Goal: Information Seeking & Learning: Understand process/instructions

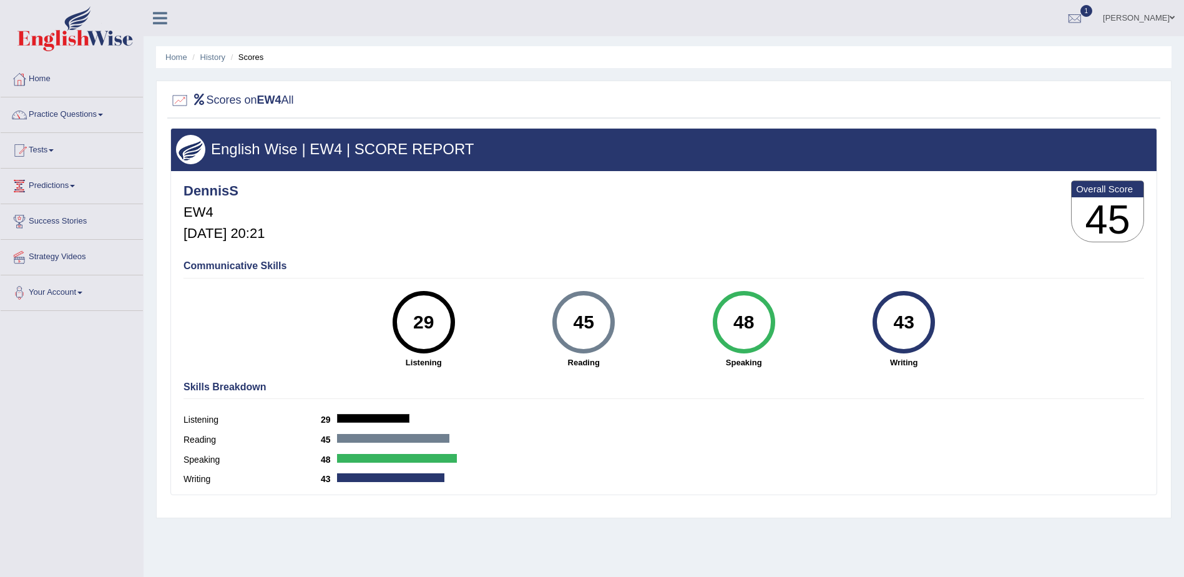
click at [37, 79] on link "Home" at bounding box center [72, 77] width 142 height 31
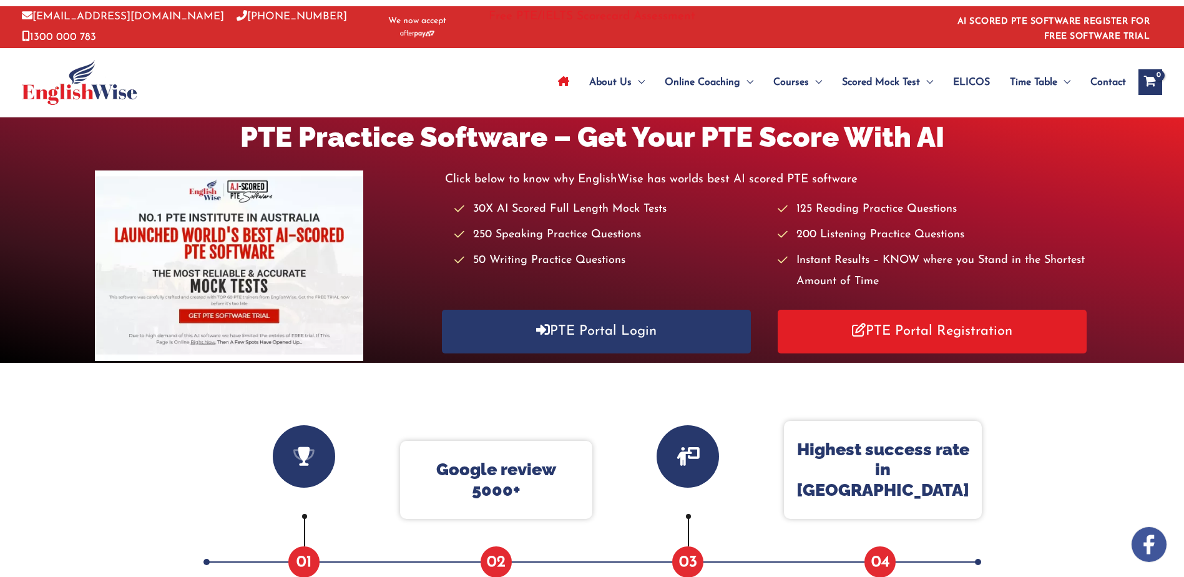
drag, startPoint x: 510, startPoint y: 399, endPoint x: 530, endPoint y: 389, distance: 22.3
click at [530, 389] on div "Why Englishwise Successful Students 50000+ 01 Google review 5000+ 02 Coaching S…" at bounding box center [592, 571] width 786 height 417
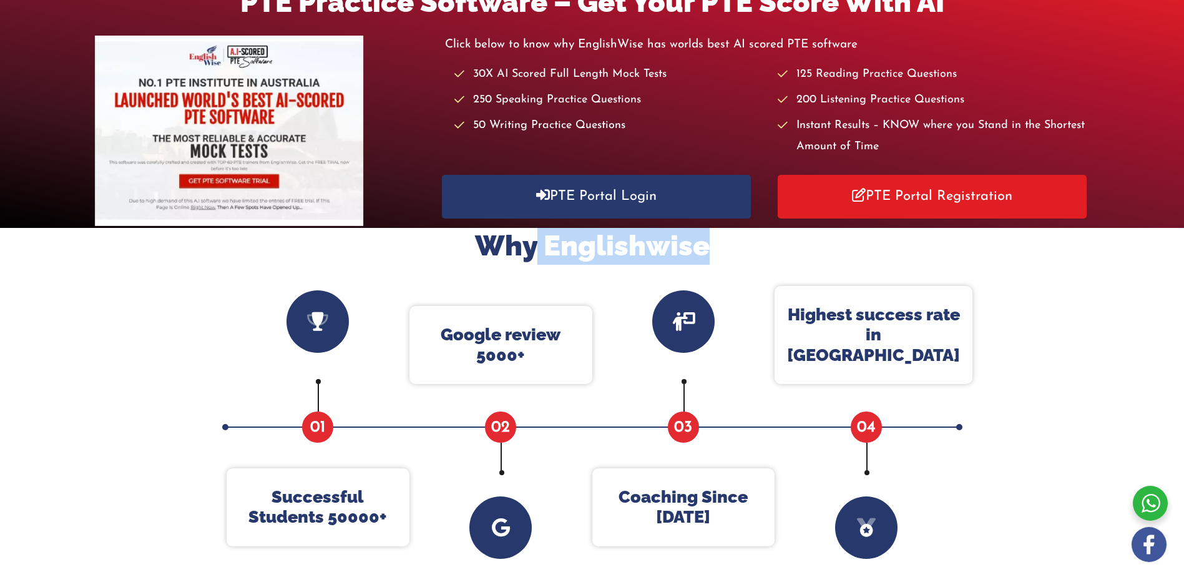
scroll to position [125, 0]
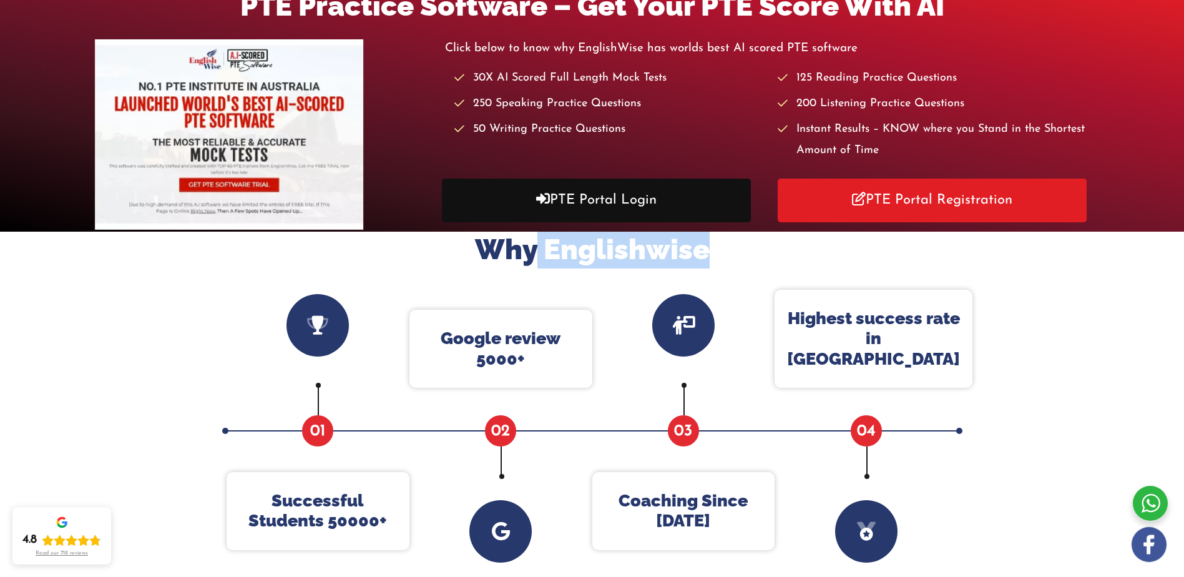
click at [595, 200] on link "PTE Portal Login" at bounding box center [597, 199] width 310 height 43
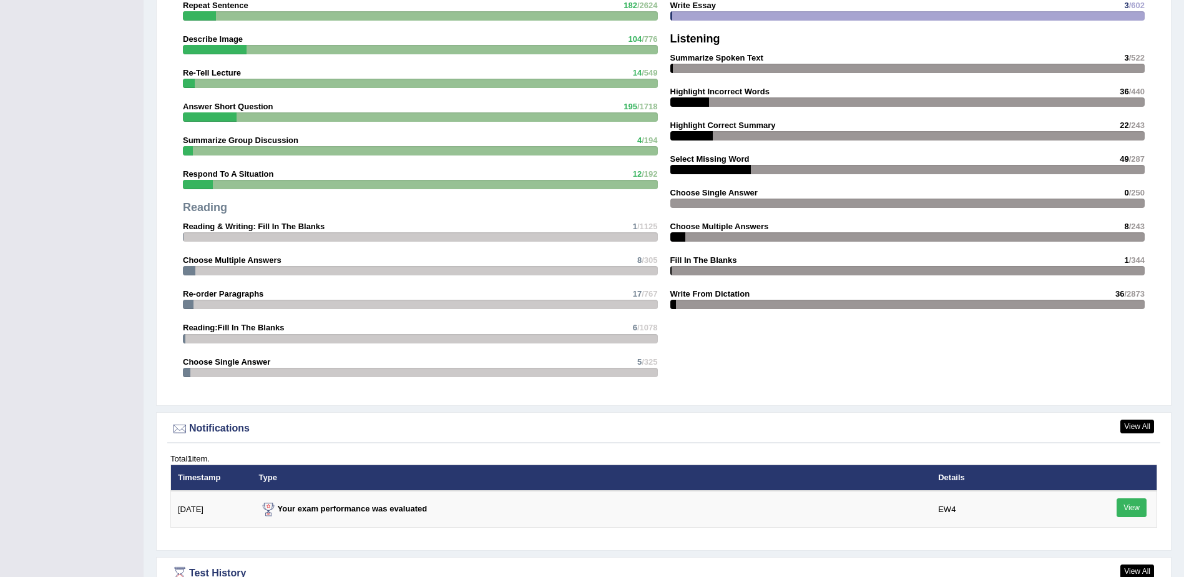
scroll to position [1380, 0]
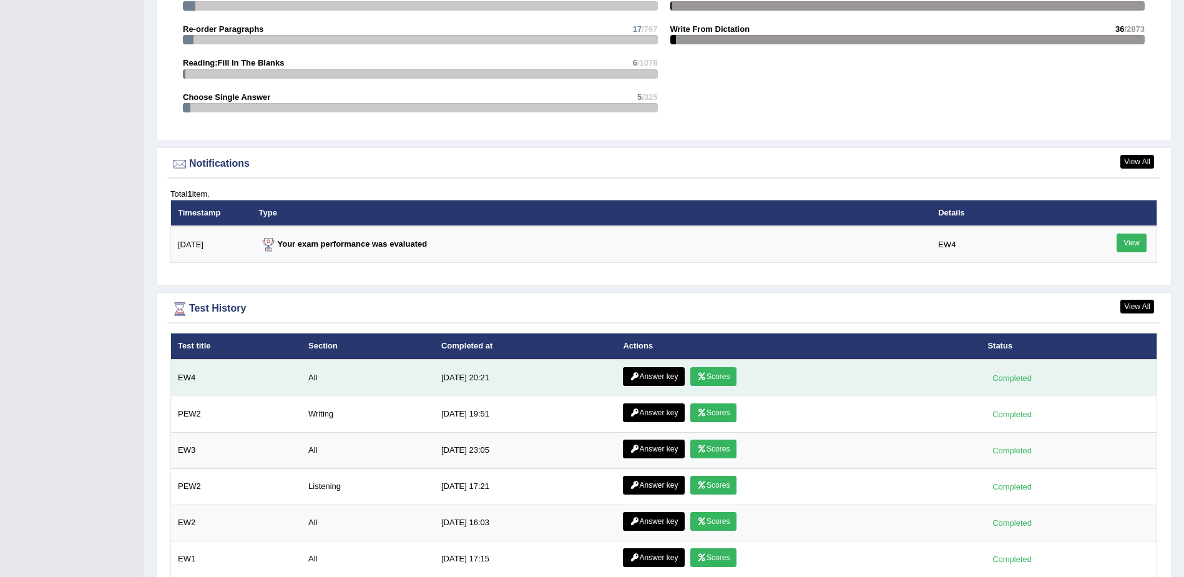
click at [648, 381] on link "Answer key" at bounding box center [654, 376] width 62 height 19
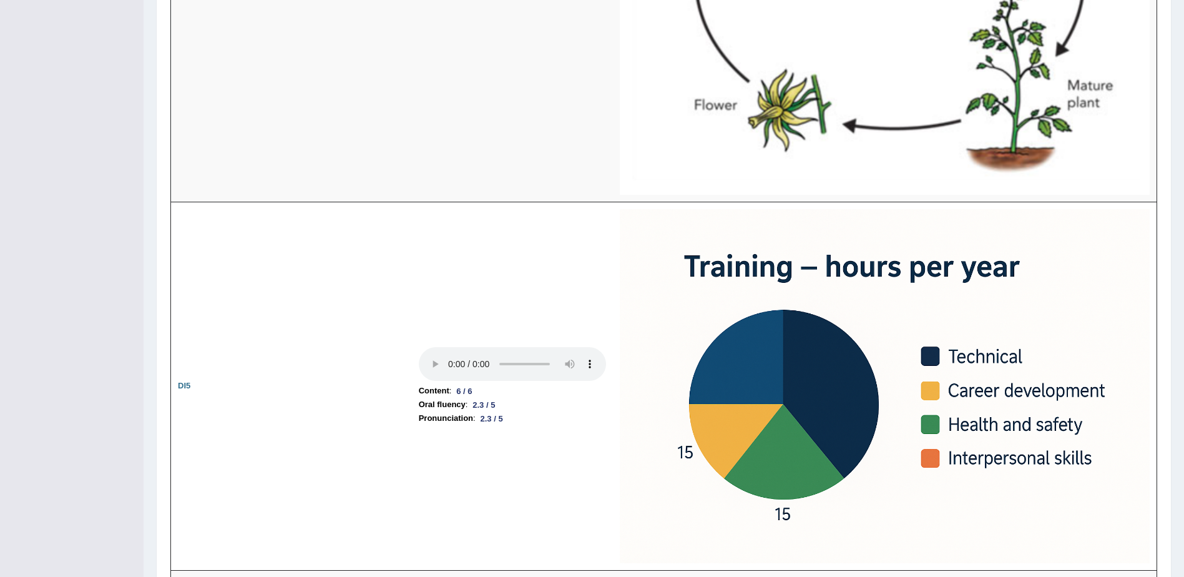
scroll to position [2995, 0]
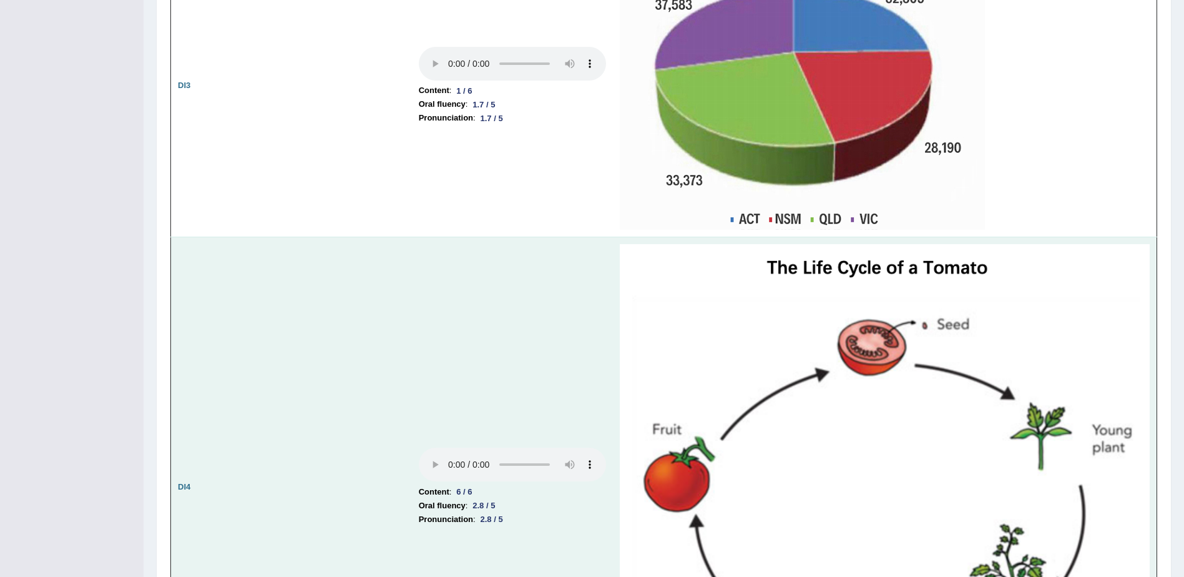
drag, startPoint x: 368, startPoint y: 300, endPoint x: 374, endPoint y: 293, distance: 9.3
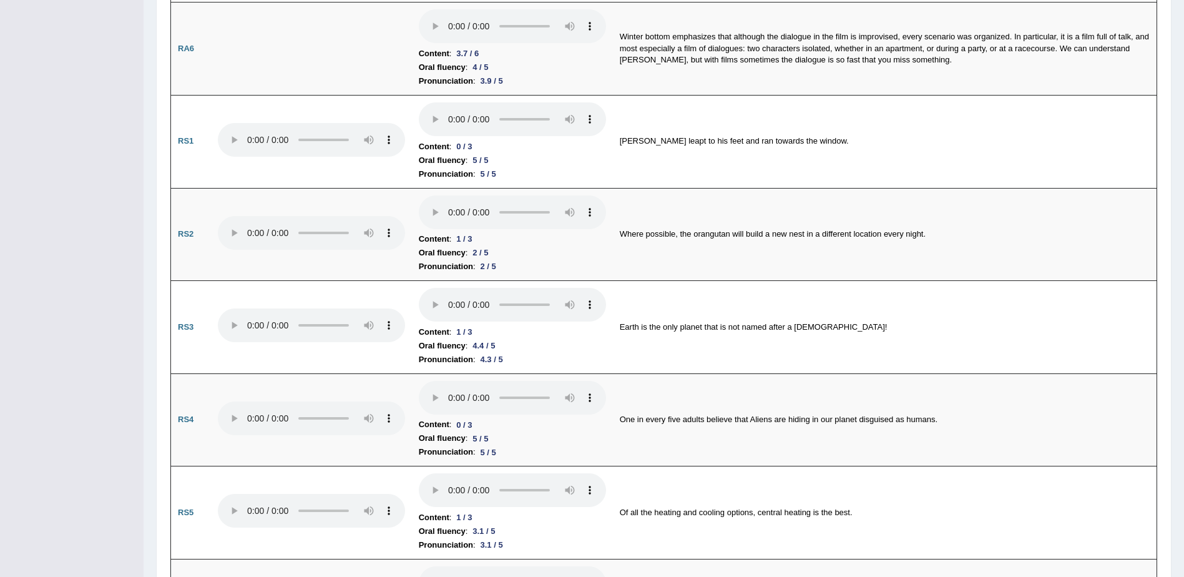
scroll to position [0, 0]
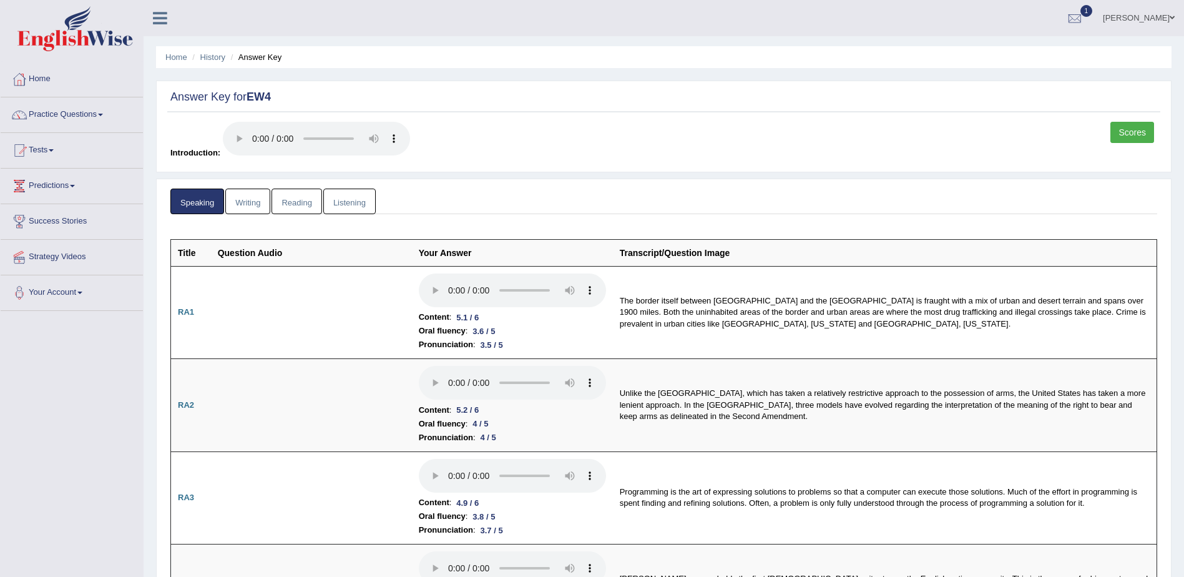
click at [41, 81] on link "Home" at bounding box center [72, 77] width 142 height 31
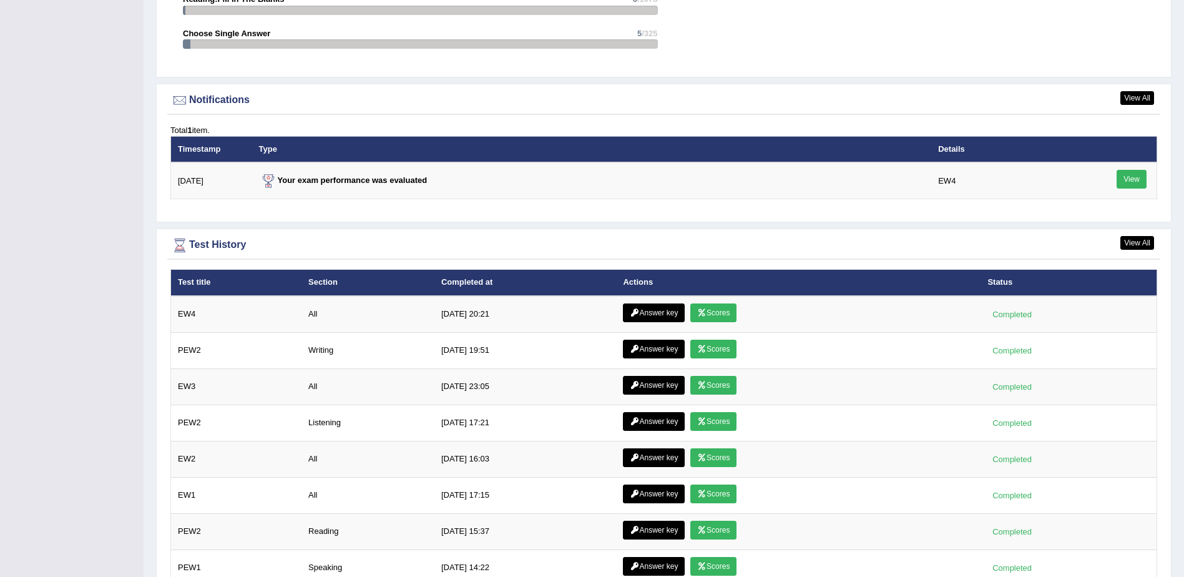
scroll to position [1514, 0]
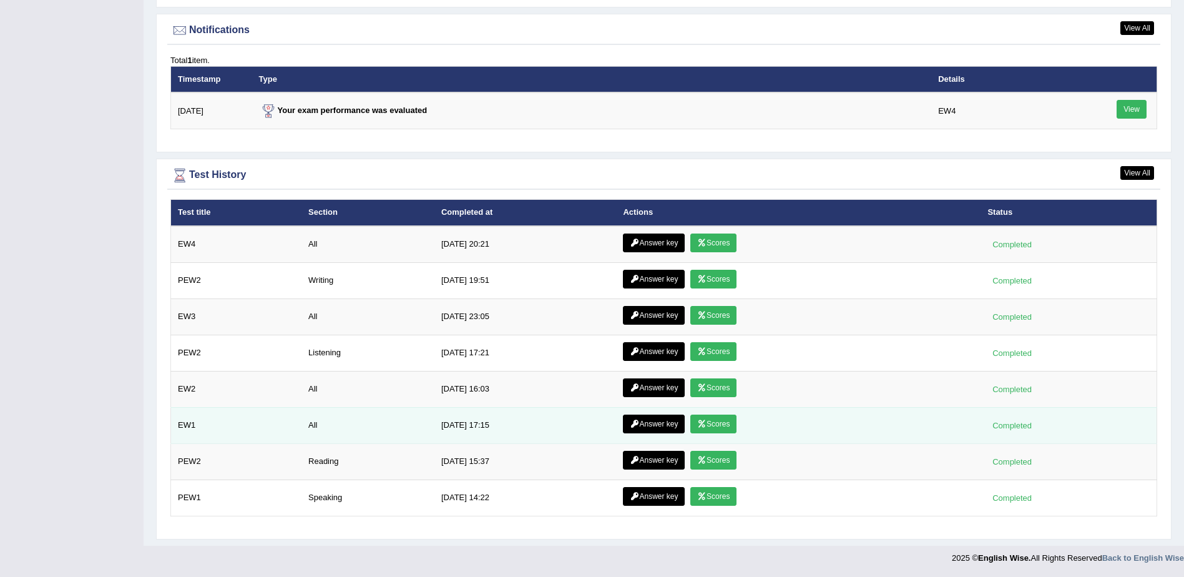
click at [636, 424] on link "Answer key" at bounding box center [654, 423] width 62 height 19
